Goal: Task Accomplishment & Management: Complete application form

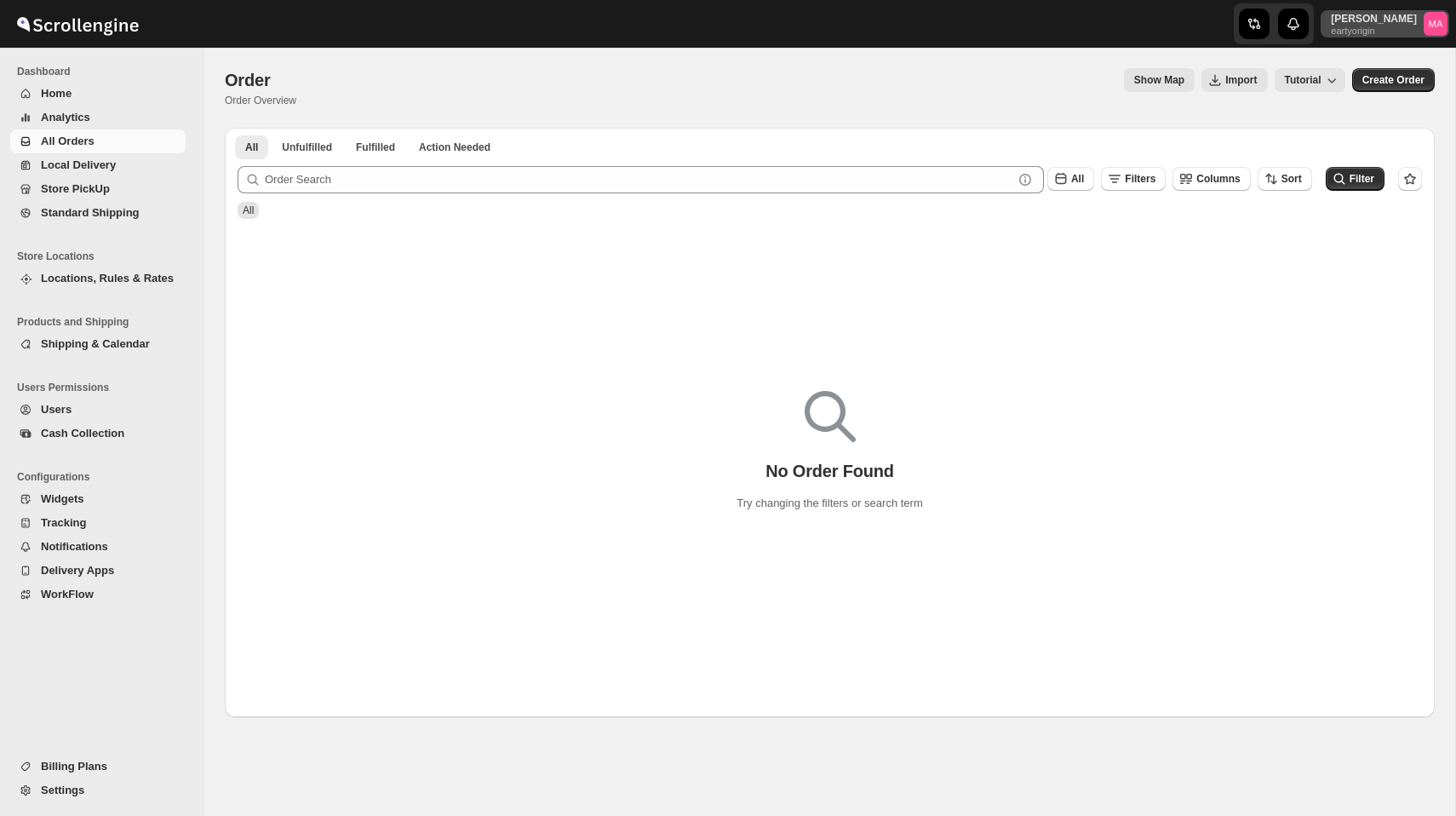
click at [1384, 17] on p "Mike Atherton" at bounding box center [1374, 19] width 86 height 14
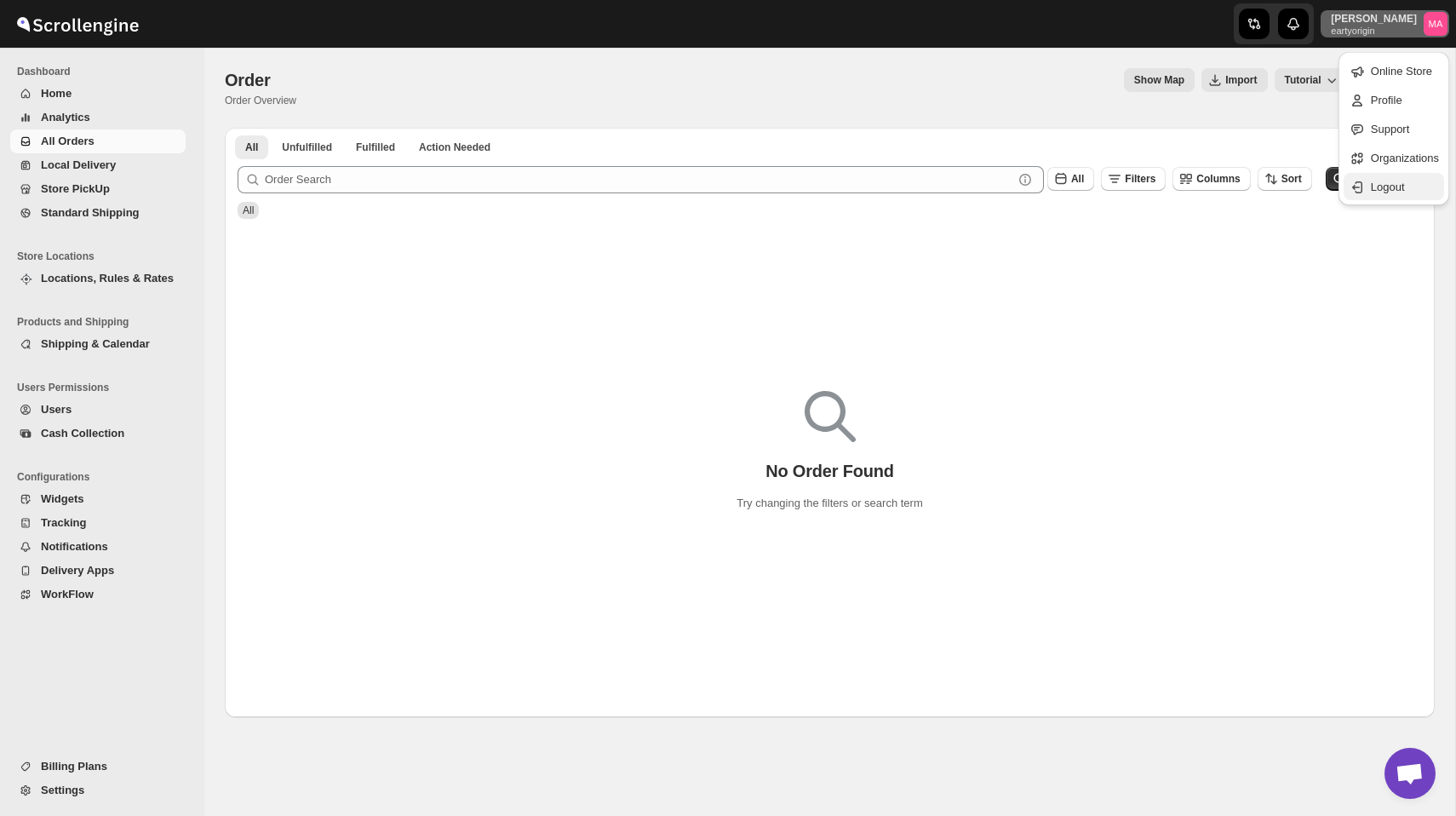
click at [1371, 179] on span "Logout" at bounding box center [1405, 187] width 68 height 17
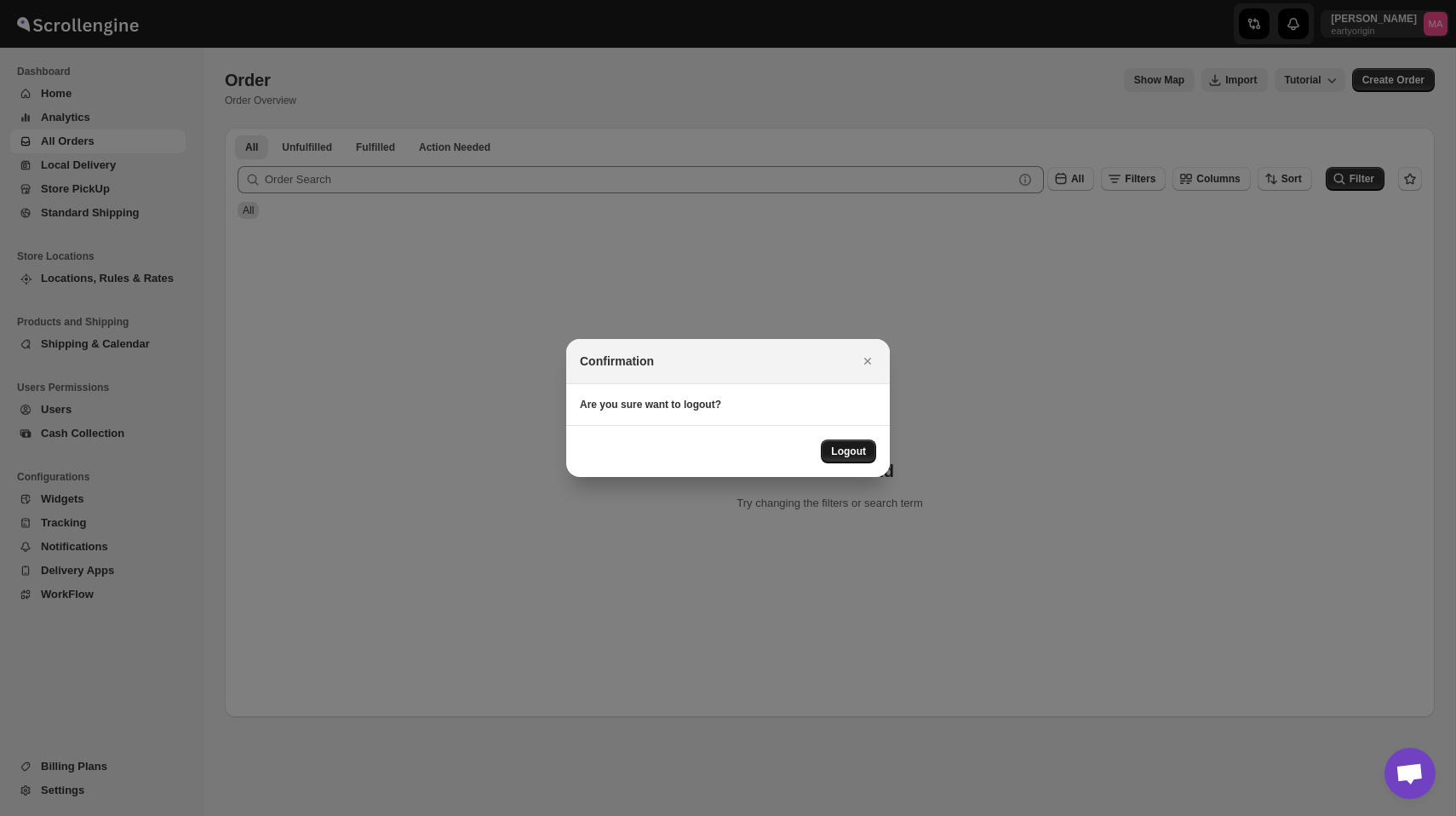
click at [855, 449] on span "Logout" at bounding box center [848, 452] width 35 height 14
click at [851, 462] on button "Logout" at bounding box center [848, 451] width 55 height 24
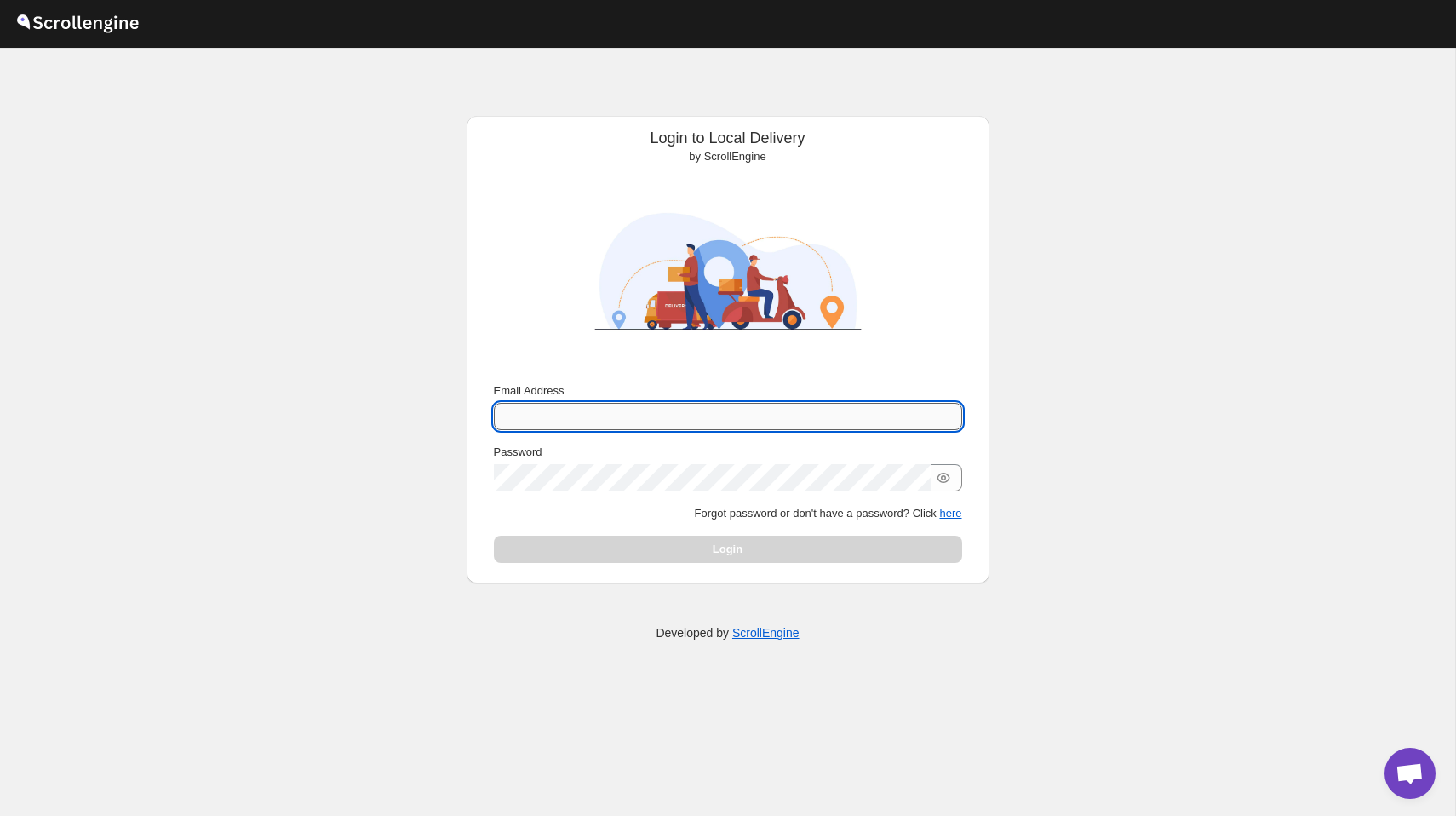
click at [686, 403] on input "Email Address" at bounding box center [728, 416] width 468 height 27
type input "[EMAIL_ADDRESS][DOMAIN_NAME]"
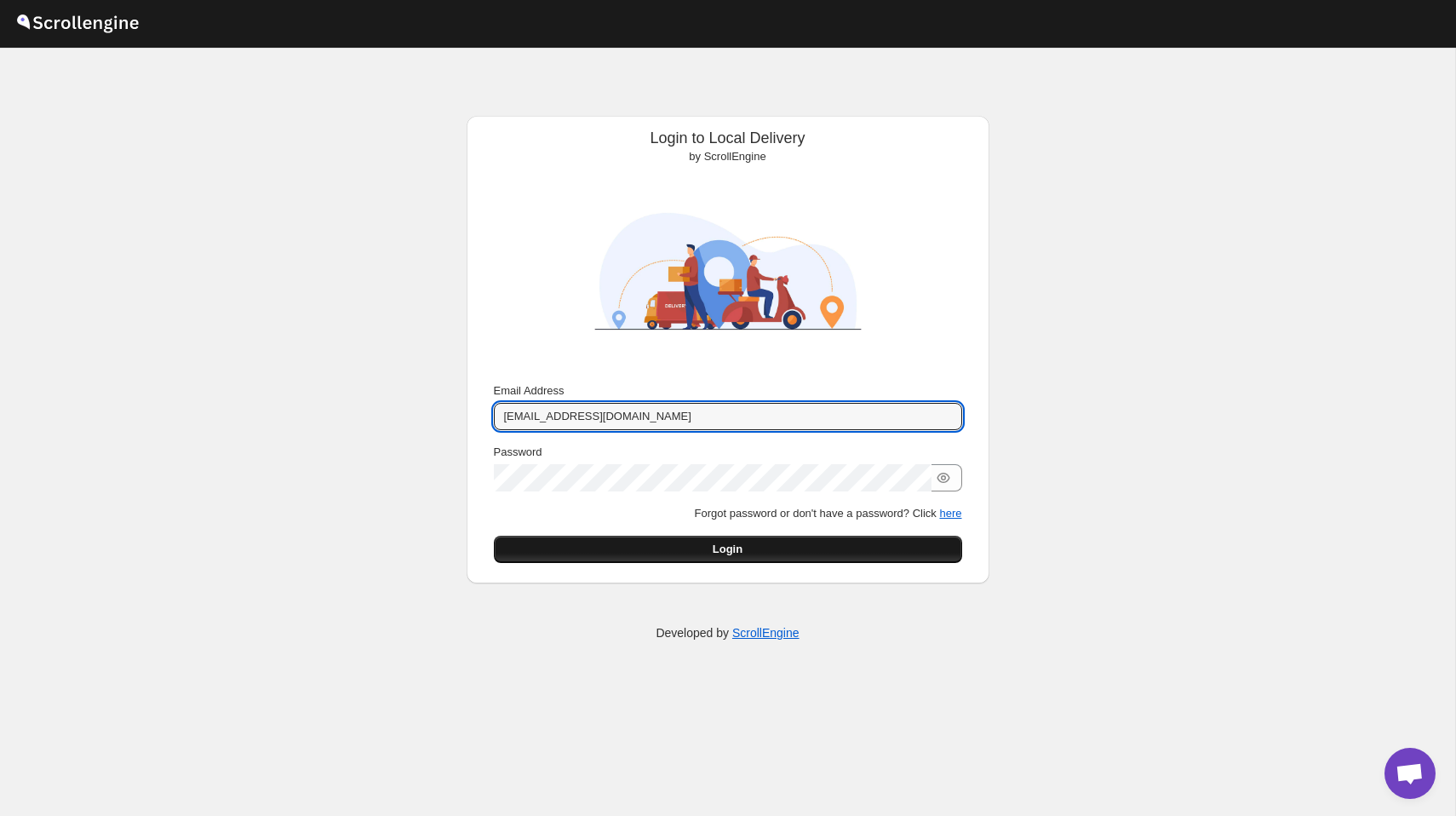
click at [625, 544] on button "Login" at bounding box center [728, 549] width 468 height 27
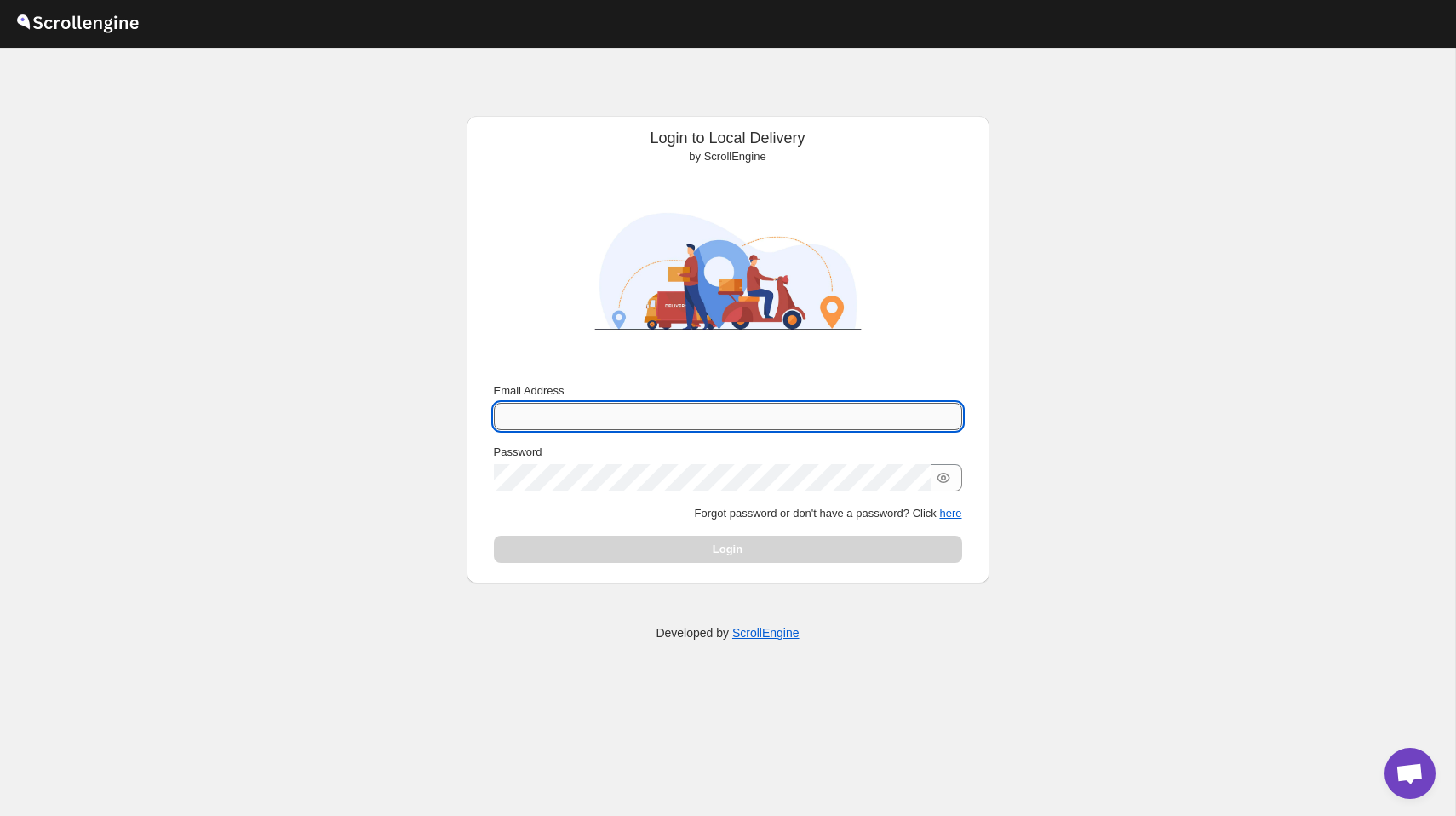
click at [686, 425] on input "Email Address" at bounding box center [728, 416] width 468 height 27
type input "nawneet.sharma@outlook.com"
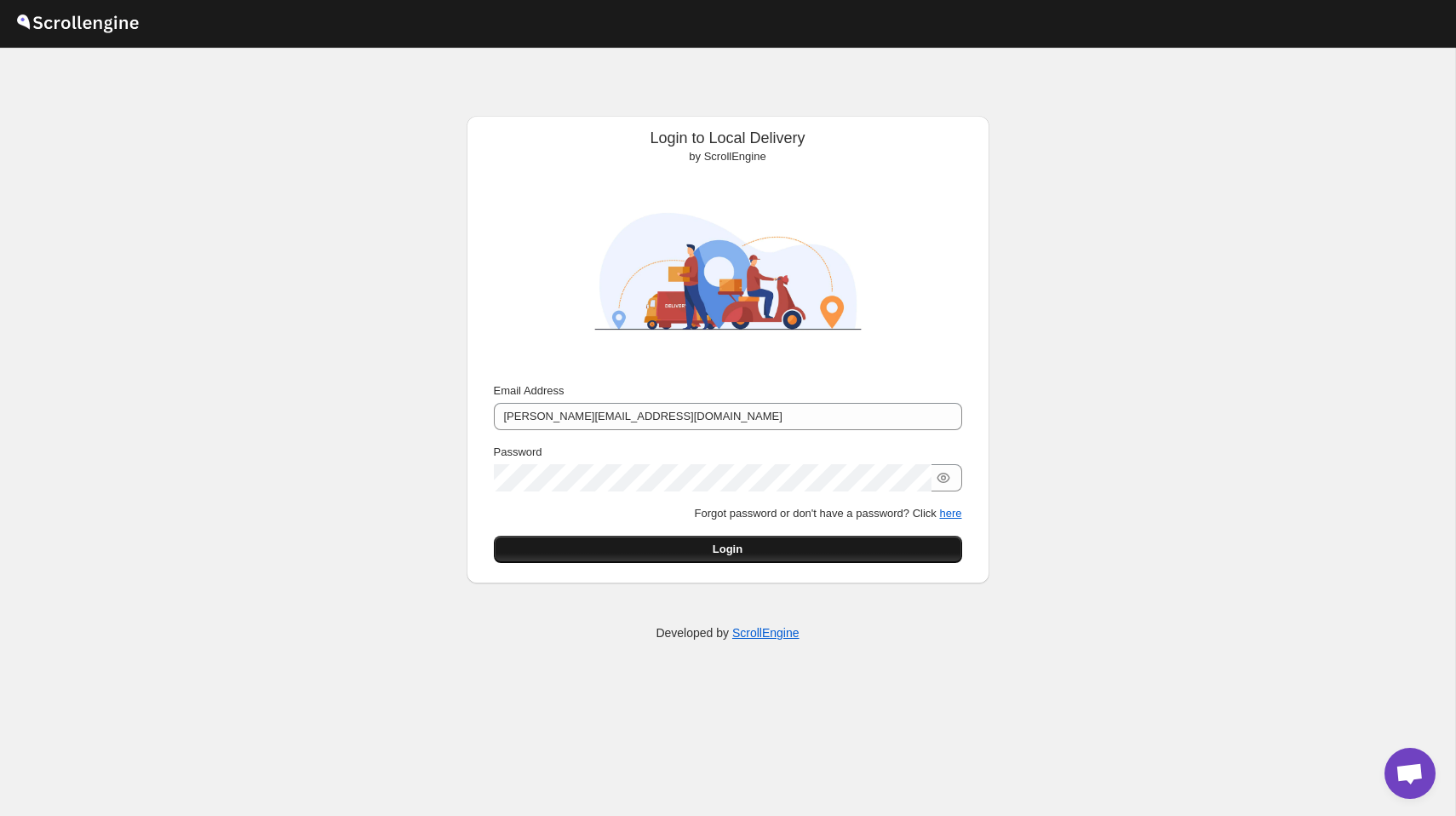
click at [633, 547] on button "Login" at bounding box center [728, 549] width 468 height 27
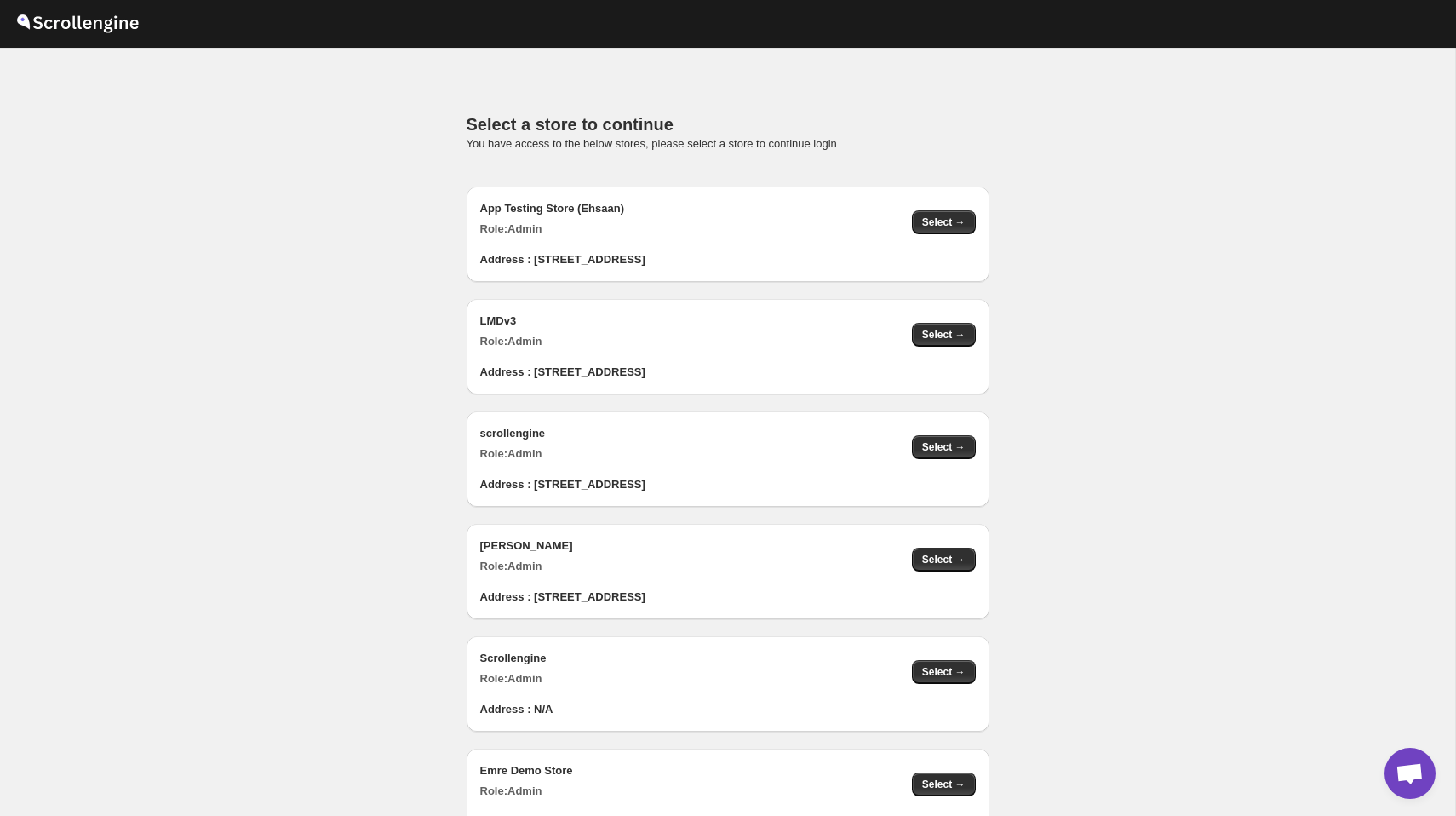
scroll to position [1711, 0]
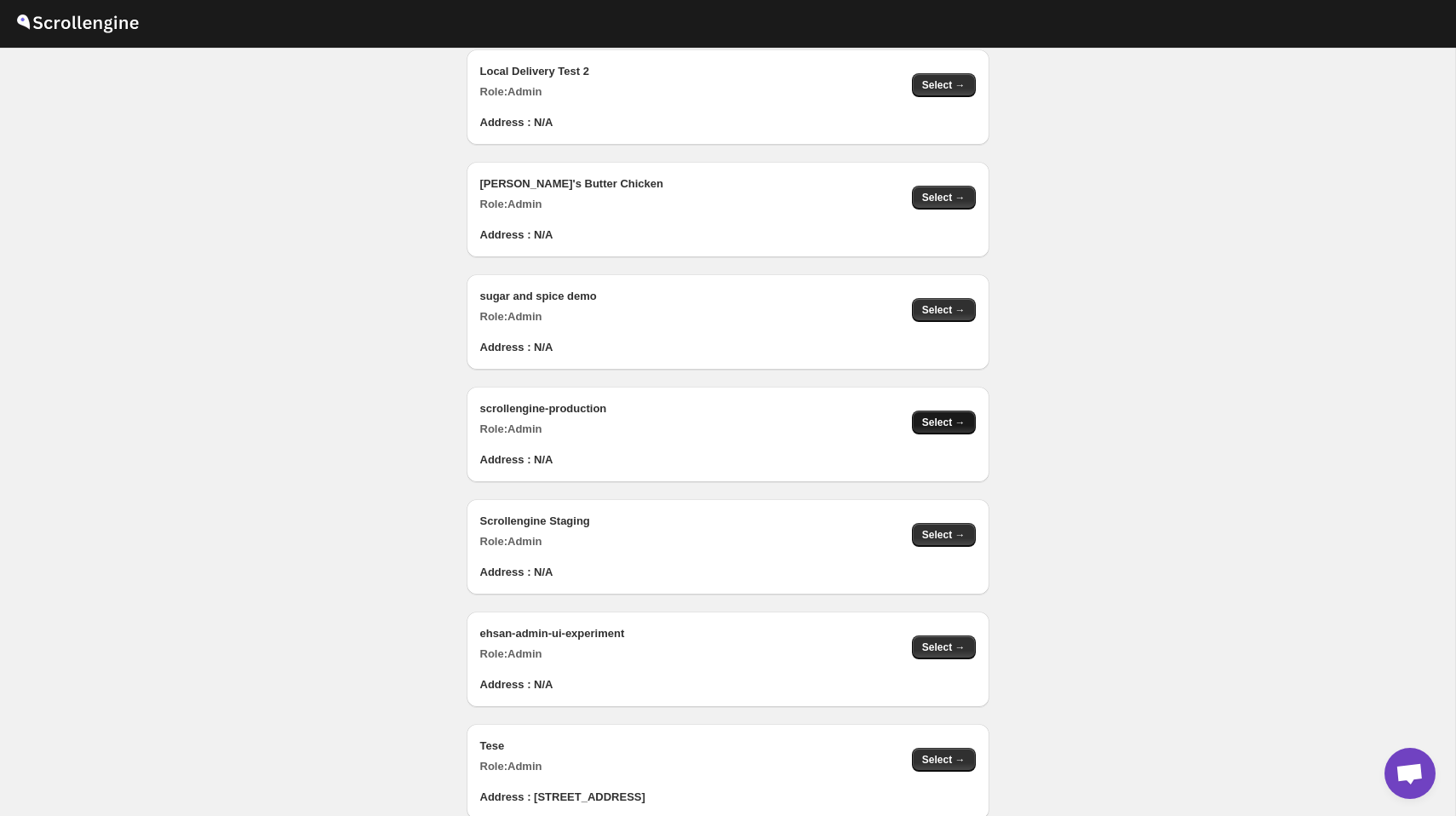
click at [957, 427] on span "Select →" at bounding box center [944, 423] width 44 height 14
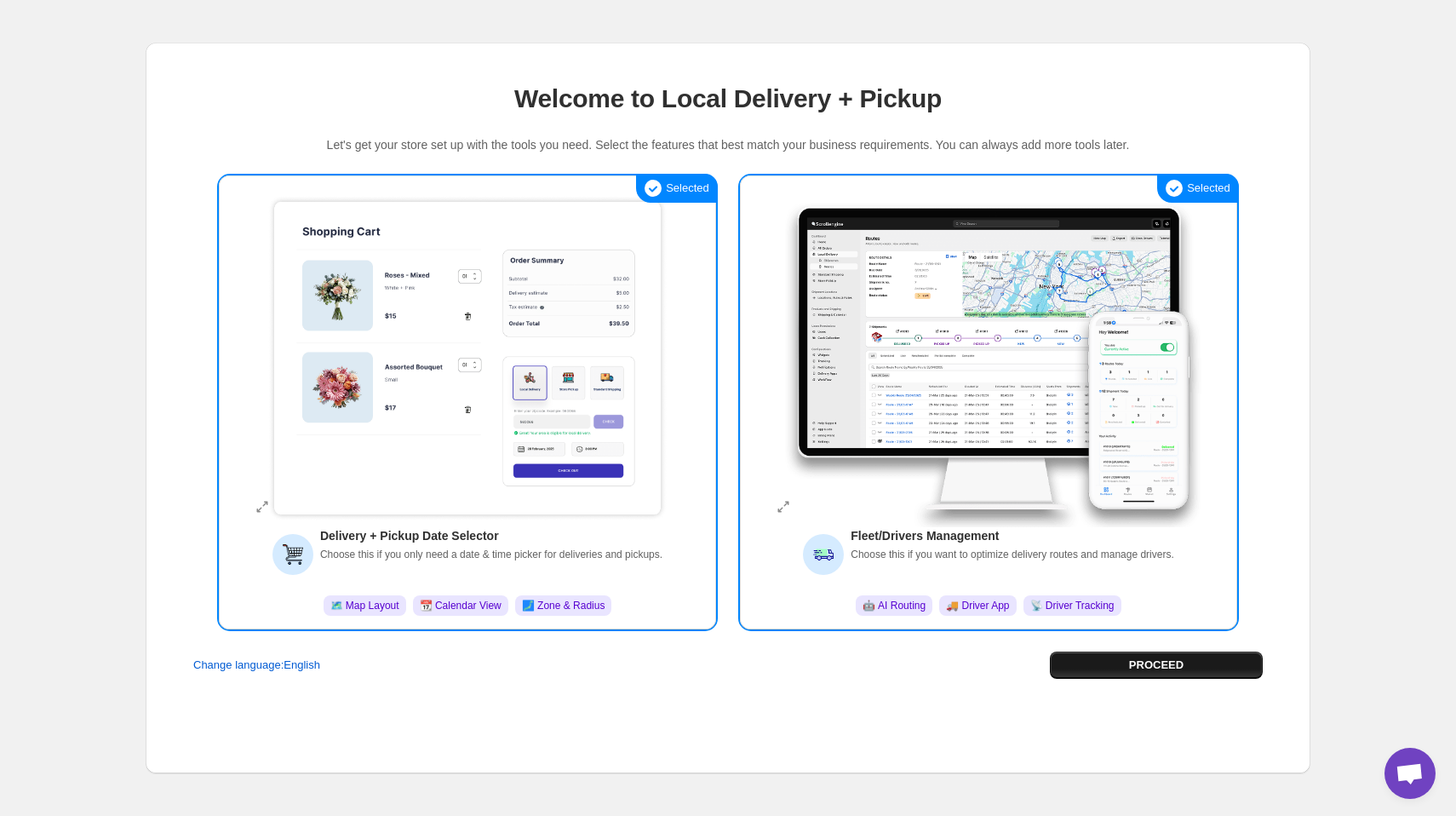
click at [1132, 669] on span "PROCEED" at bounding box center [1156, 664] width 54 height 17
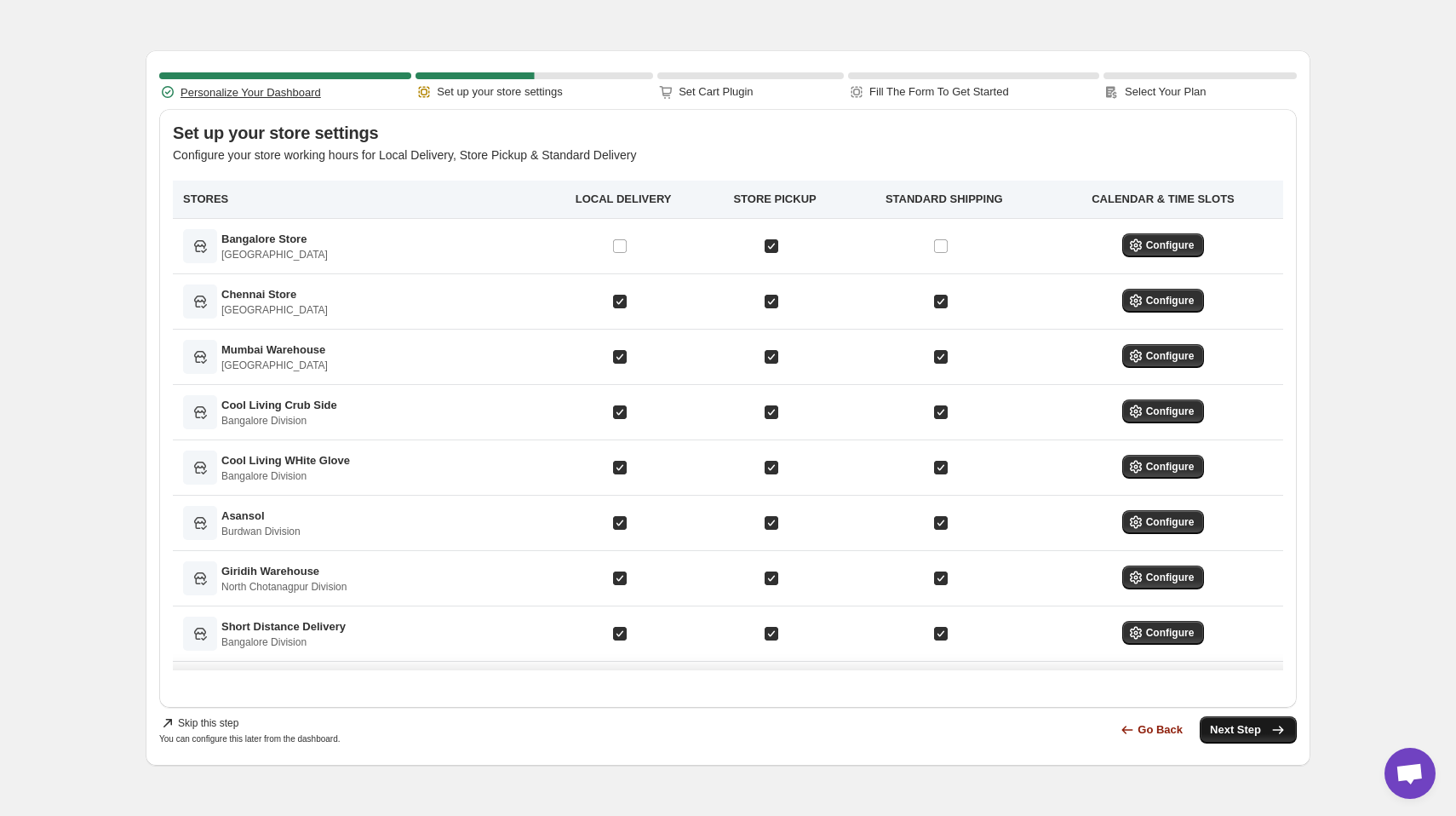
click at [1248, 732] on span "Next Step" at bounding box center [1247, 729] width 76 height 17
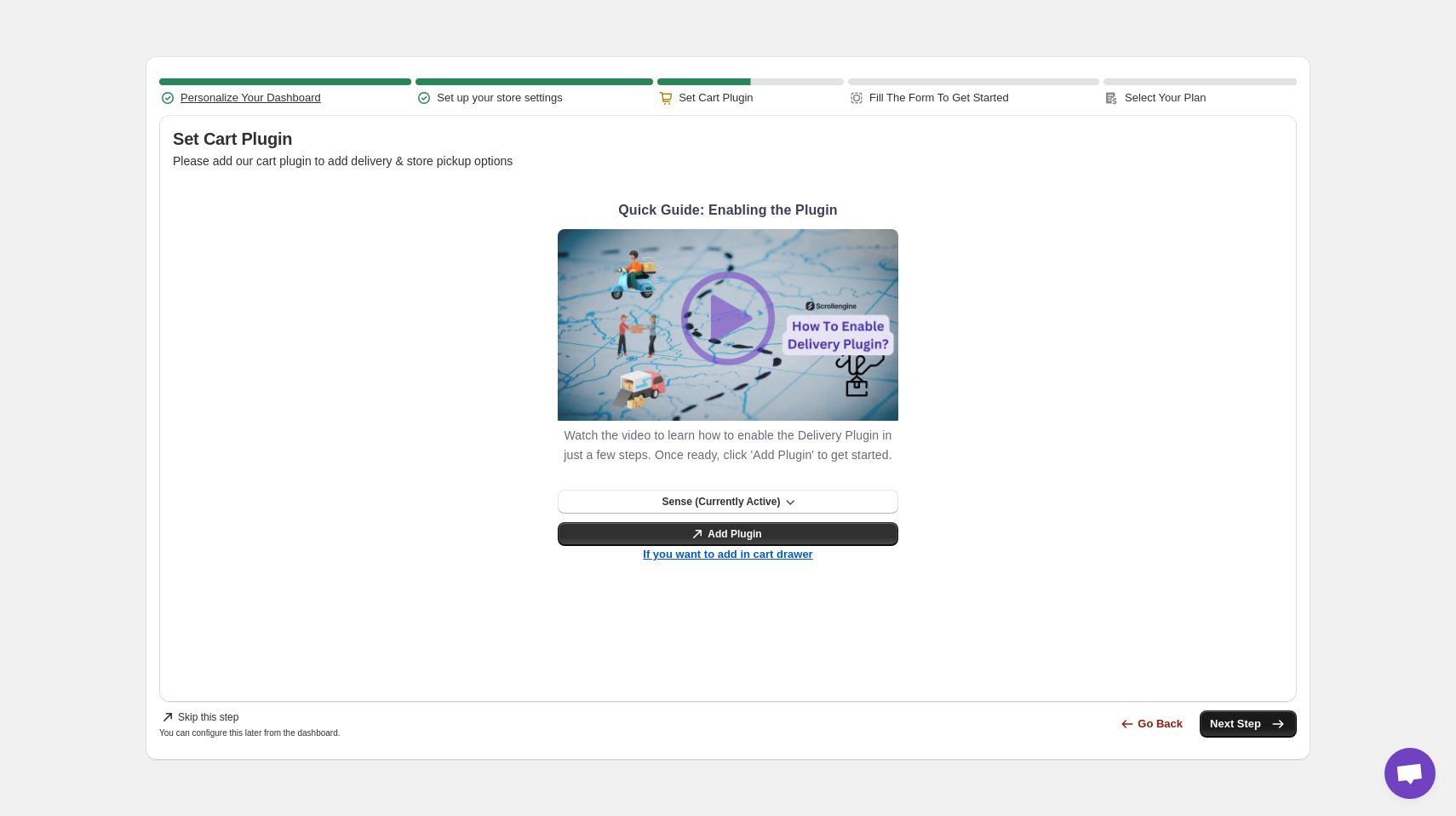
click at [1245, 715] on button "Next Step" at bounding box center [1248, 724] width 97 height 27
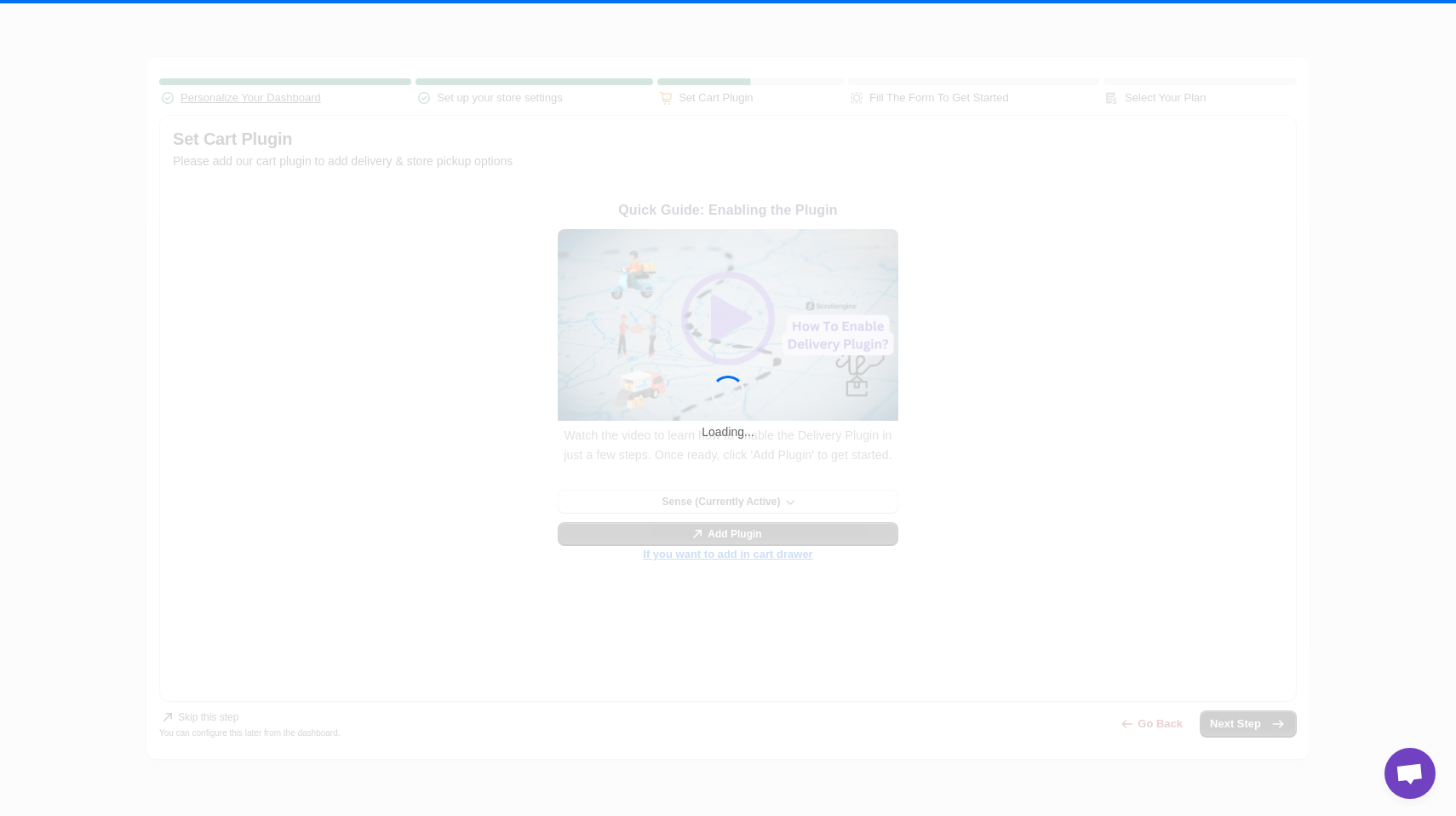
select select "no"
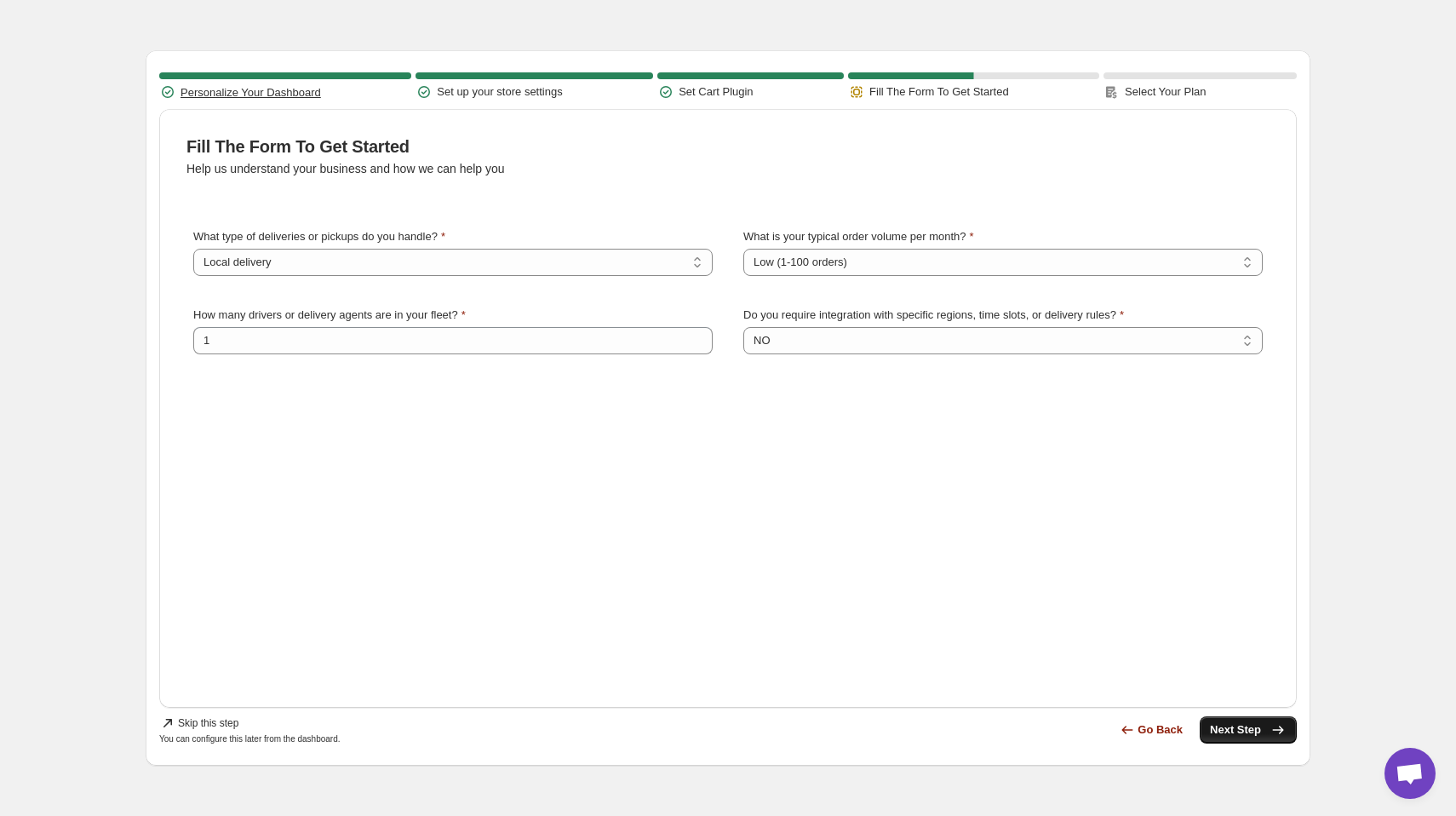
click at [1245, 742] on button "Next Step" at bounding box center [1248, 729] width 97 height 27
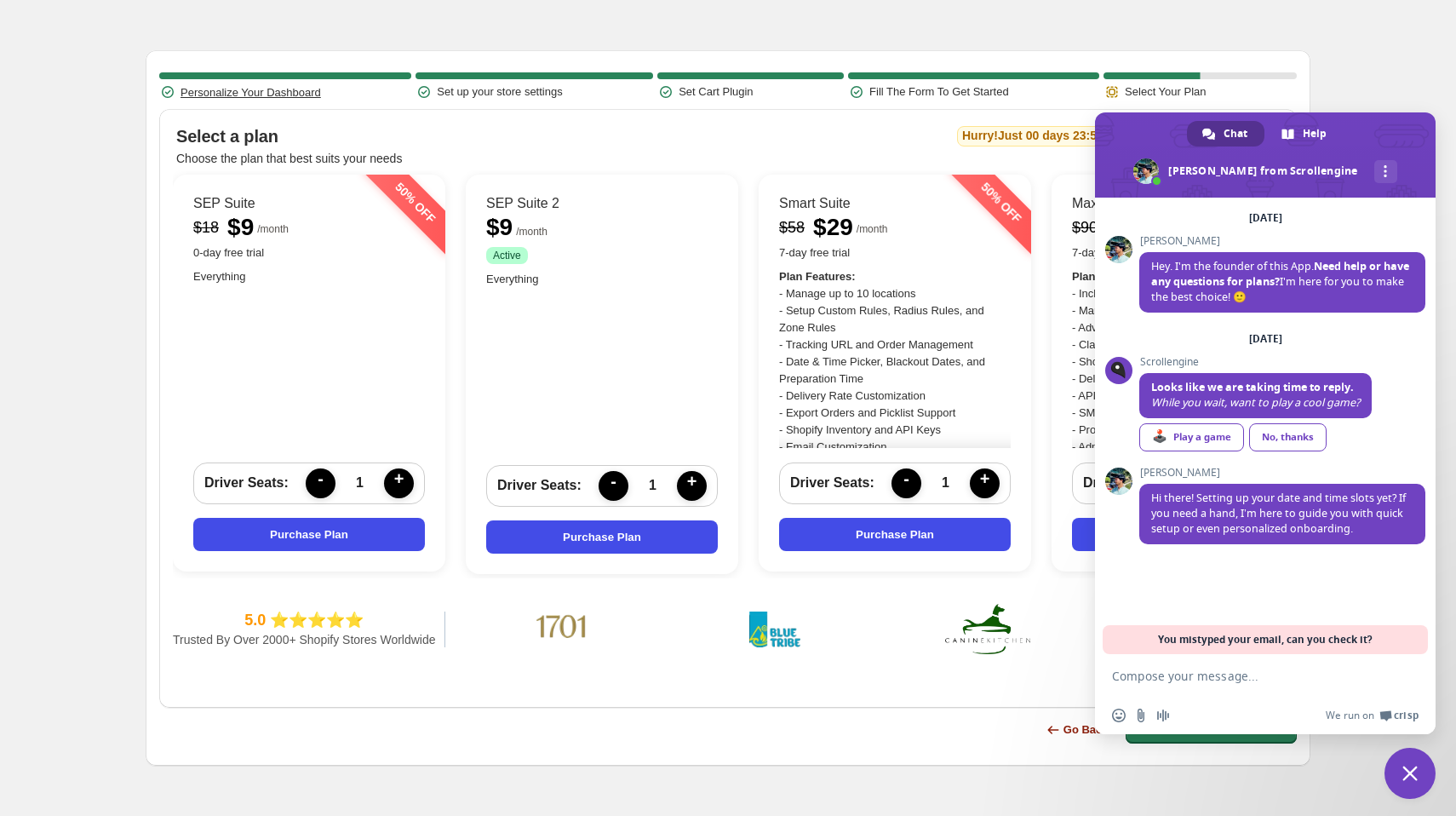
click at [1423, 774] on span "Close chat" at bounding box center [1410, 773] width 51 height 51
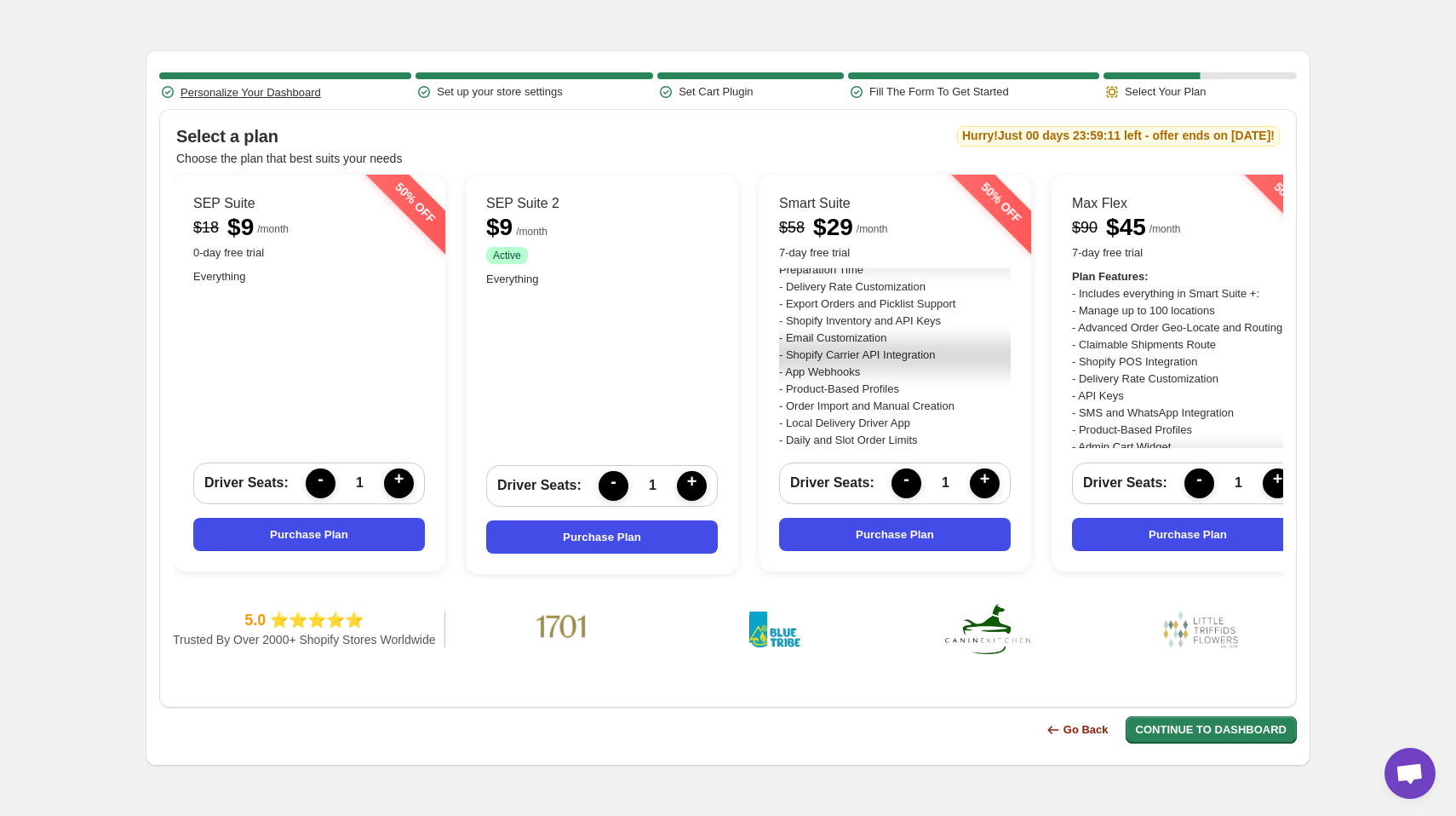
scroll to position [110, 0]
click at [986, 481] on span "+" at bounding box center [985, 483] width 19 height 28
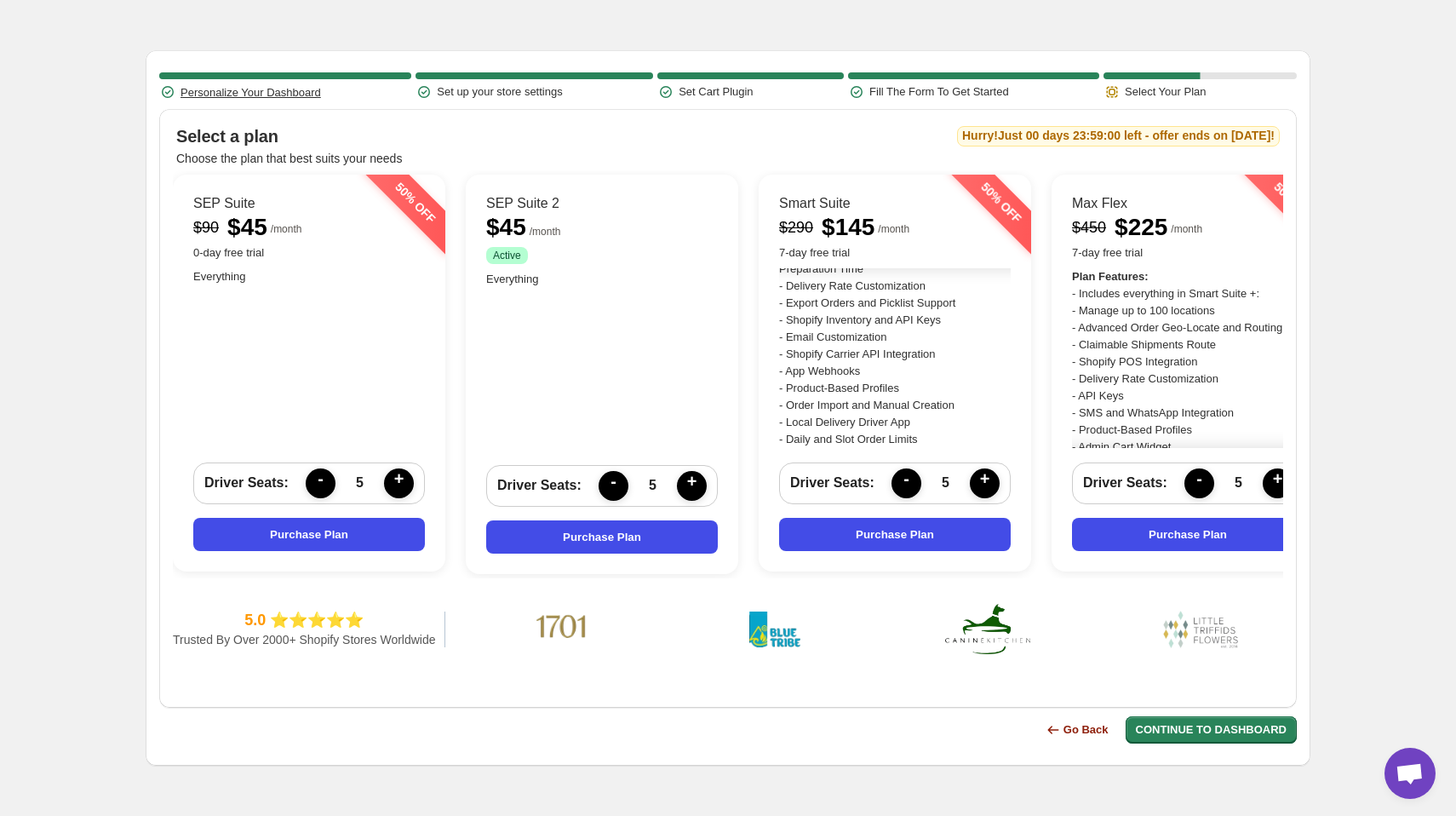
click at [986, 481] on span "+" at bounding box center [985, 483] width 19 height 28
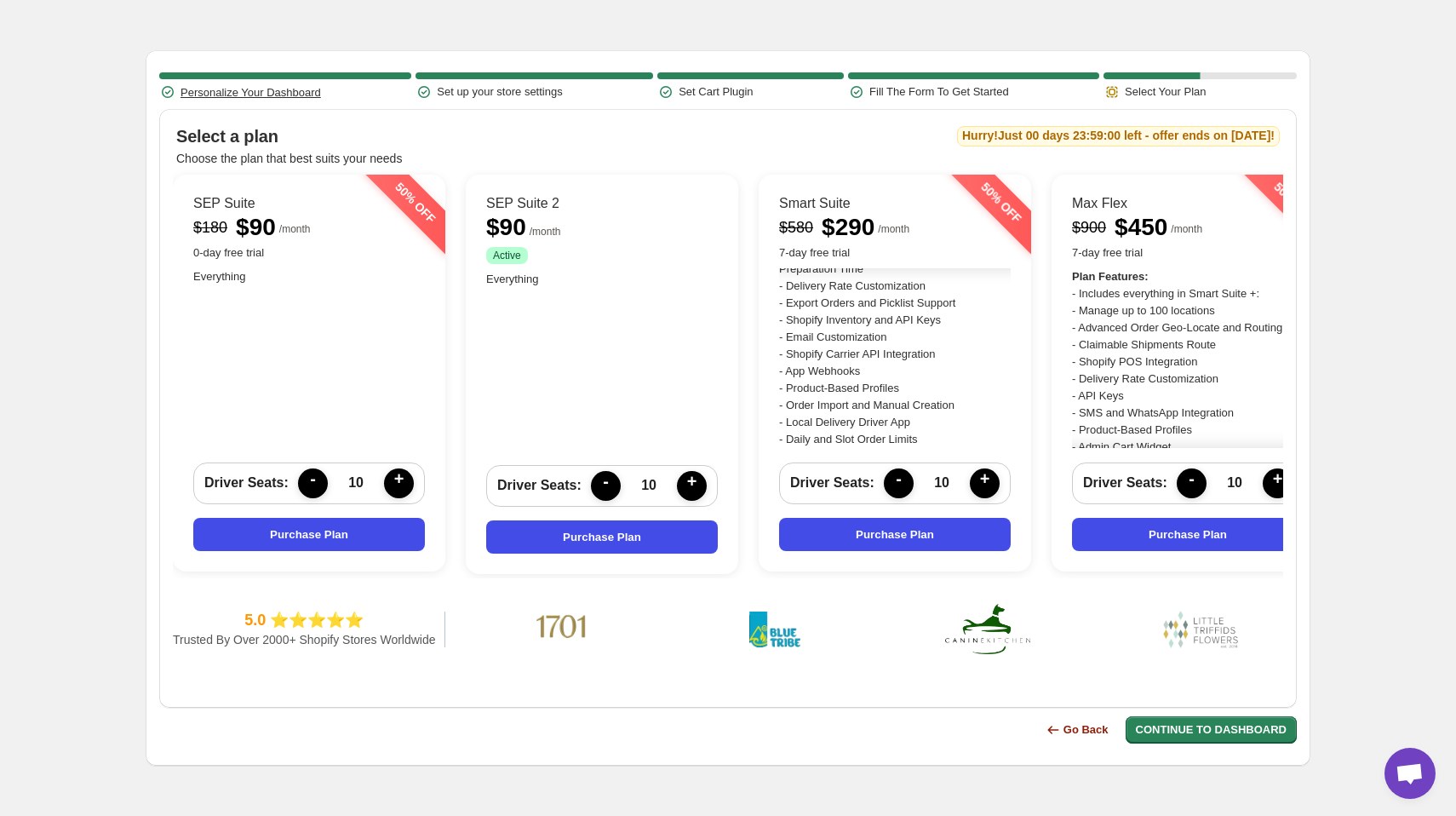
click at [986, 481] on span "+" at bounding box center [985, 483] width 19 height 28
click at [903, 475] on span "-" at bounding box center [898, 483] width 19 height 28
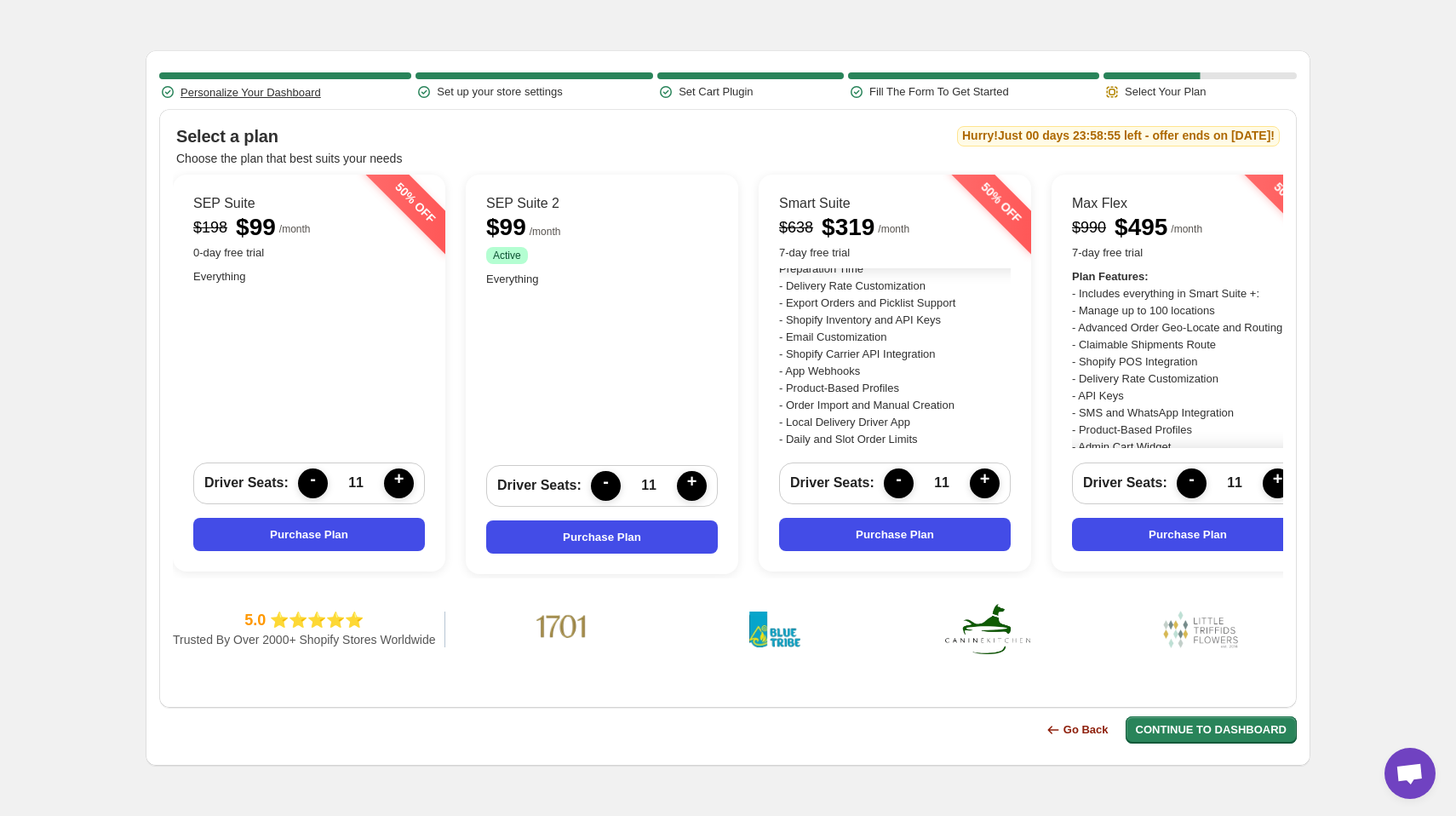
click at [903, 475] on span "-" at bounding box center [898, 483] width 19 height 28
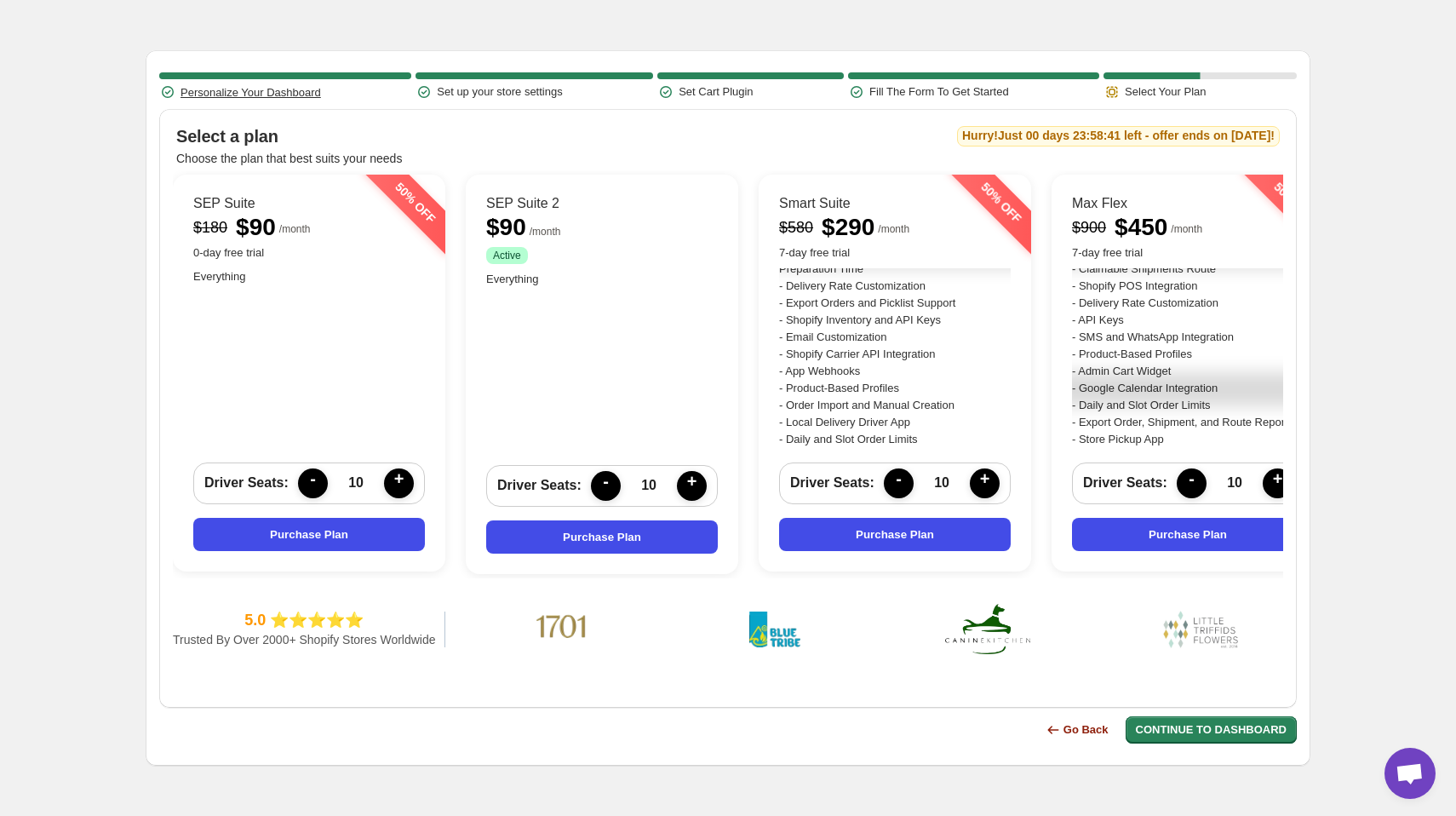
scroll to position [93, 0]
